Goal: Task Accomplishment & Management: Manage account settings

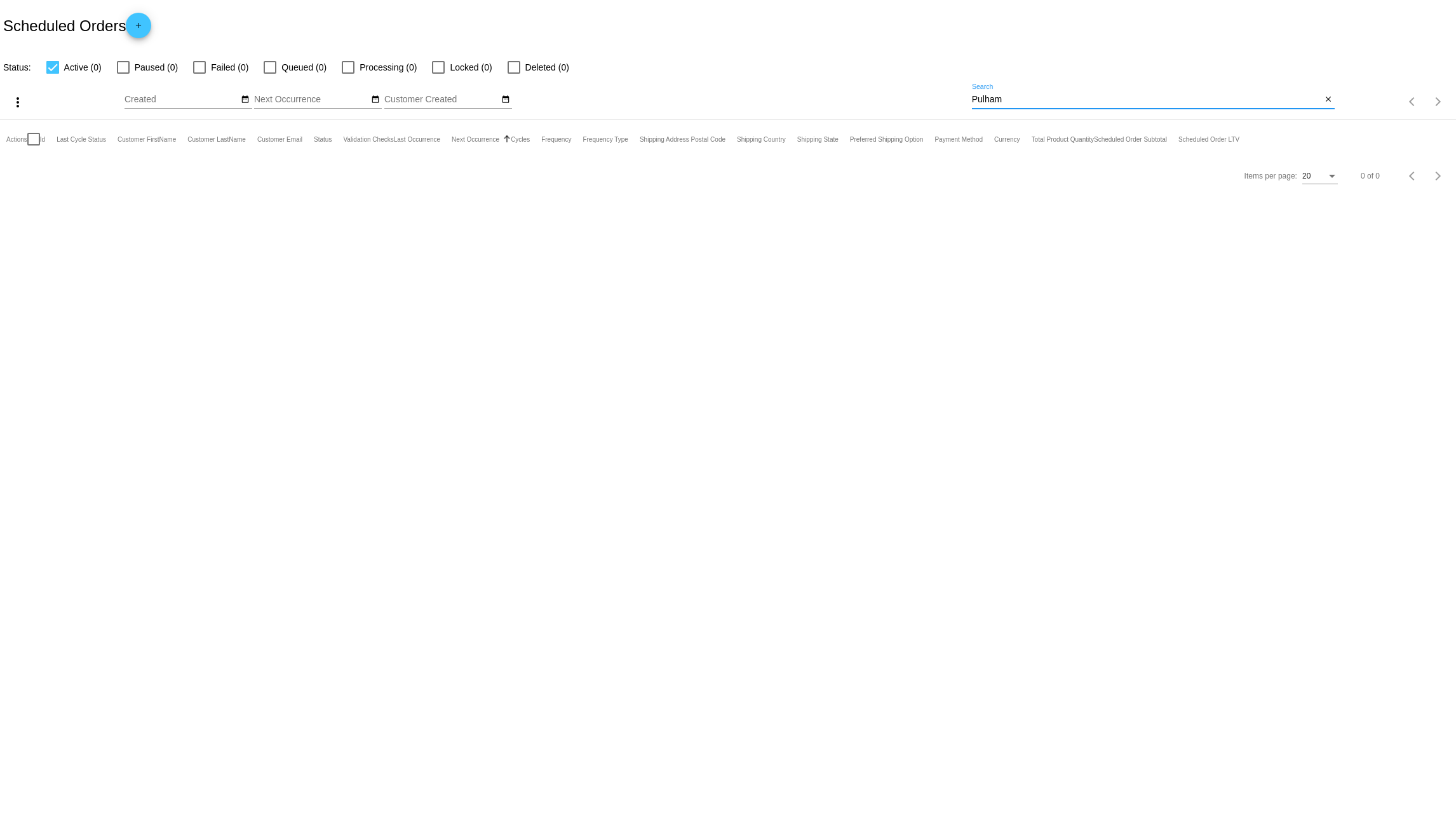
drag, startPoint x: 1020, startPoint y: 102, endPoint x: 915, endPoint y: 99, distance: 105.0
click at [915, 99] on div "more_vert Sep Jan Feb Mar [DATE]" at bounding box center [728, 97] width 1456 height 45
type input "[PERSON_NAME]"
drag, startPoint x: 1065, startPoint y: 102, endPoint x: 844, endPoint y: 96, distance: 221.1
click at [844, 96] on div "more_vert Sep Jan Feb Mar [DATE]" at bounding box center [728, 97] width 1456 height 45
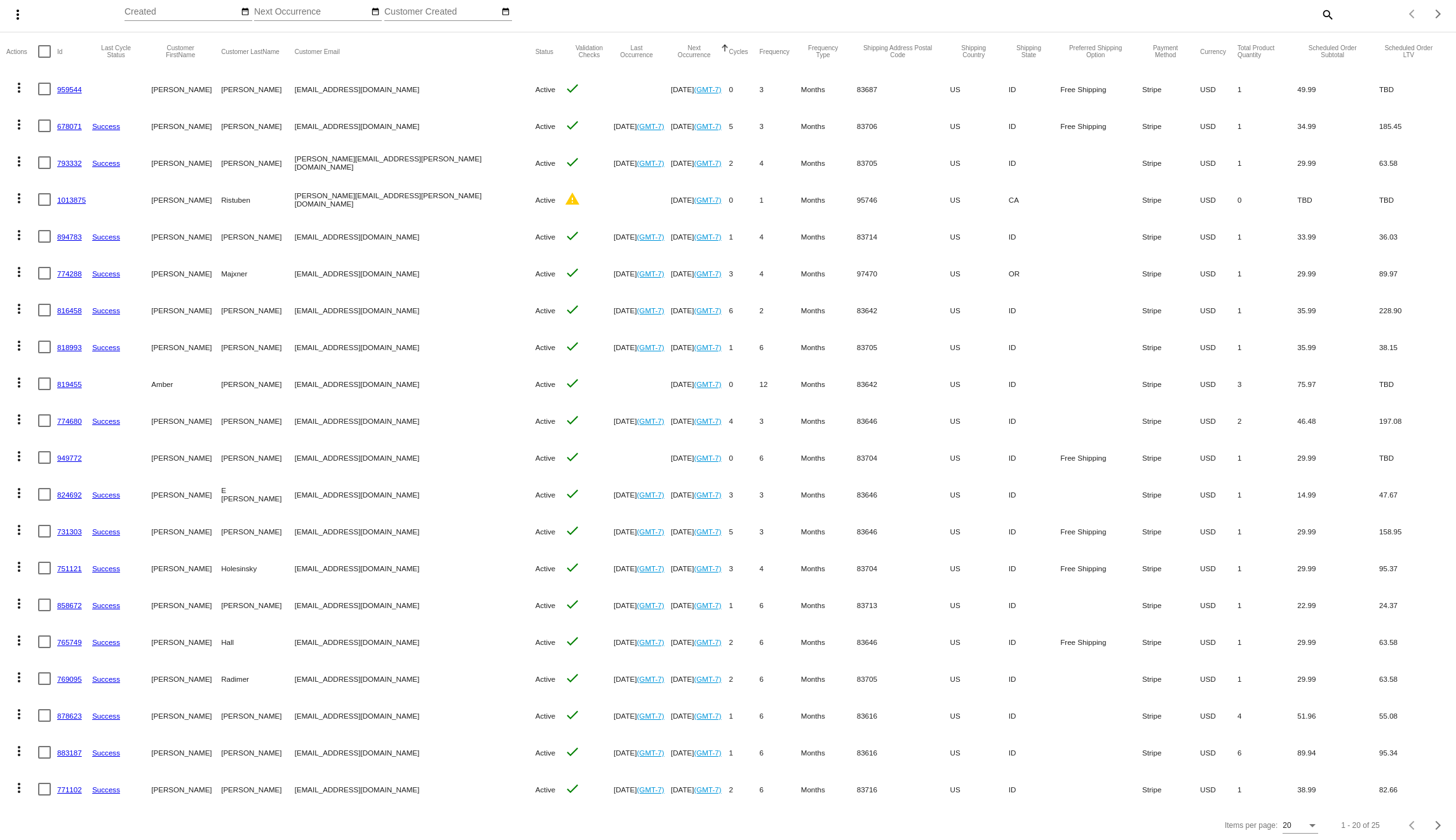
scroll to position [100, 0]
click at [1310, 823] on div "Items per page:" at bounding box center [1313, 822] width 7 height 3
click at [1304, 817] on span "100" at bounding box center [1291, 815] width 36 height 23
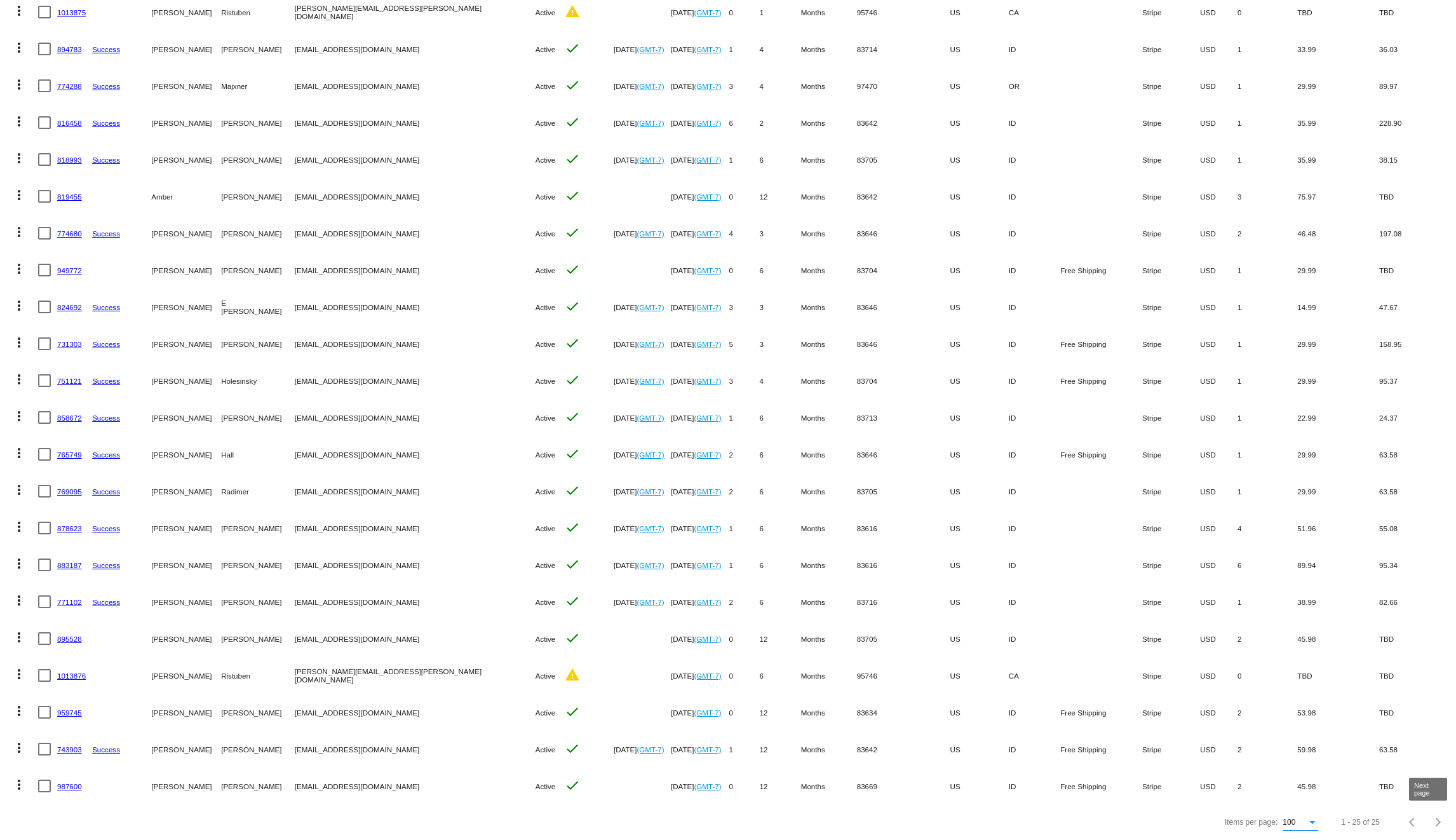
scroll to position [0, 0]
